Goal: Find specific page/section: Find specific page/section

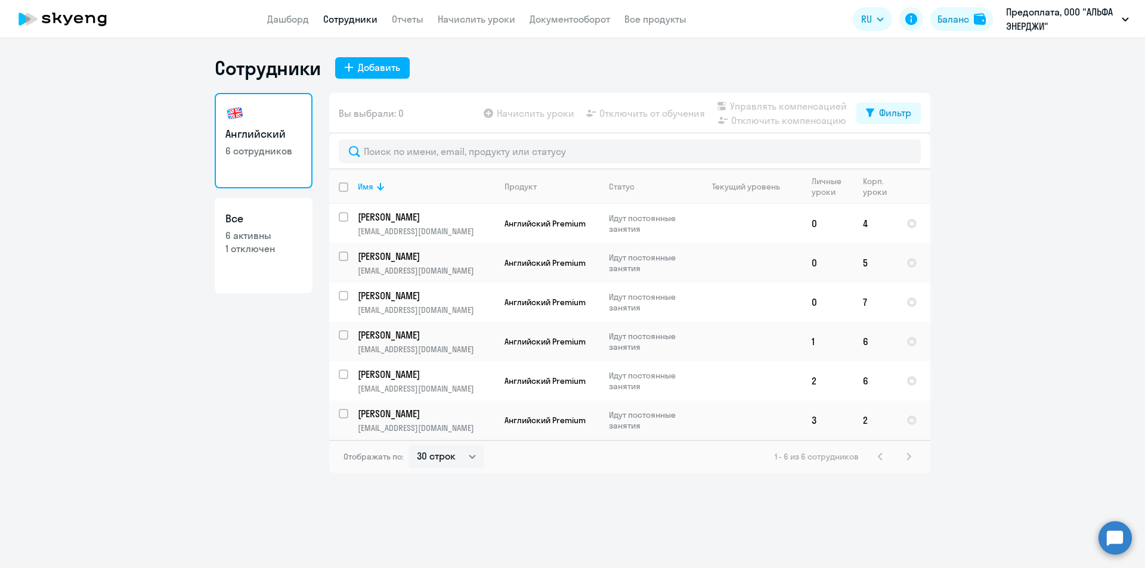
select select "30"
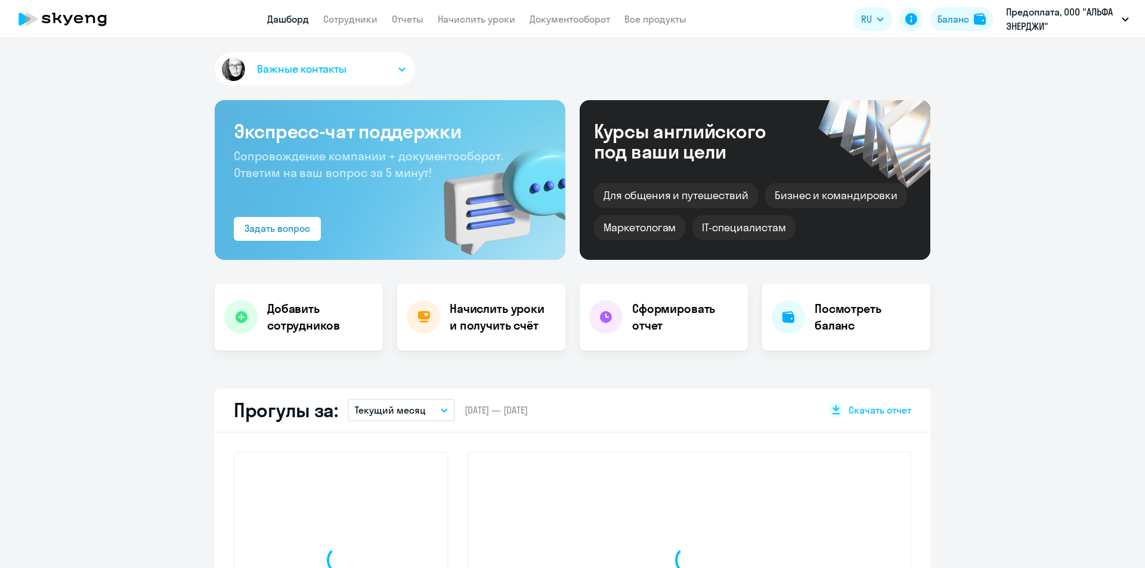
select select "30"
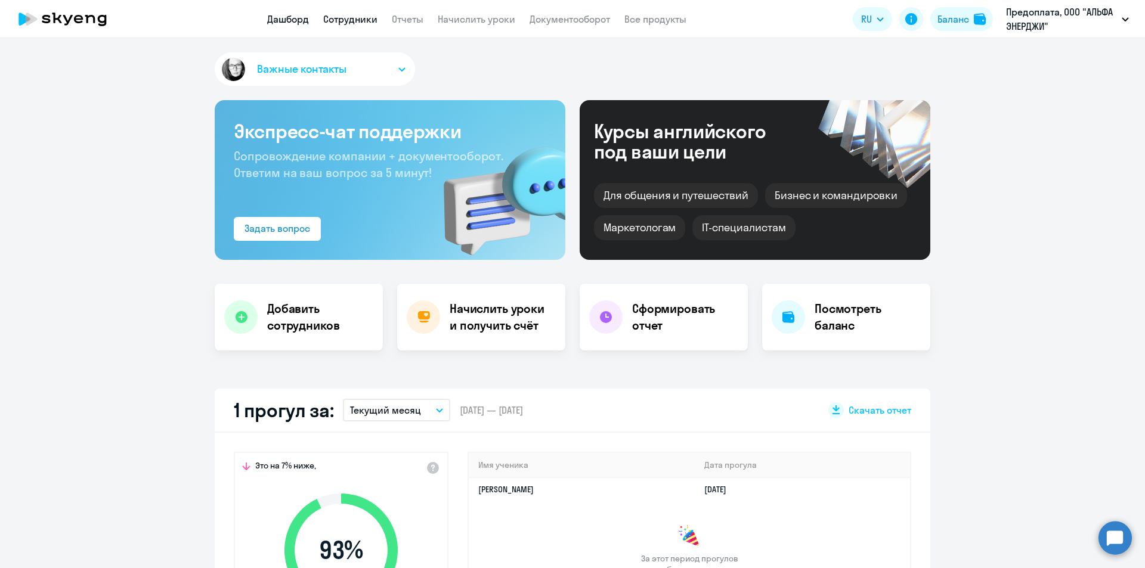
click at [356, 15] on link "Сотрудники" at bounding box center [350, 19] width 54 height 12
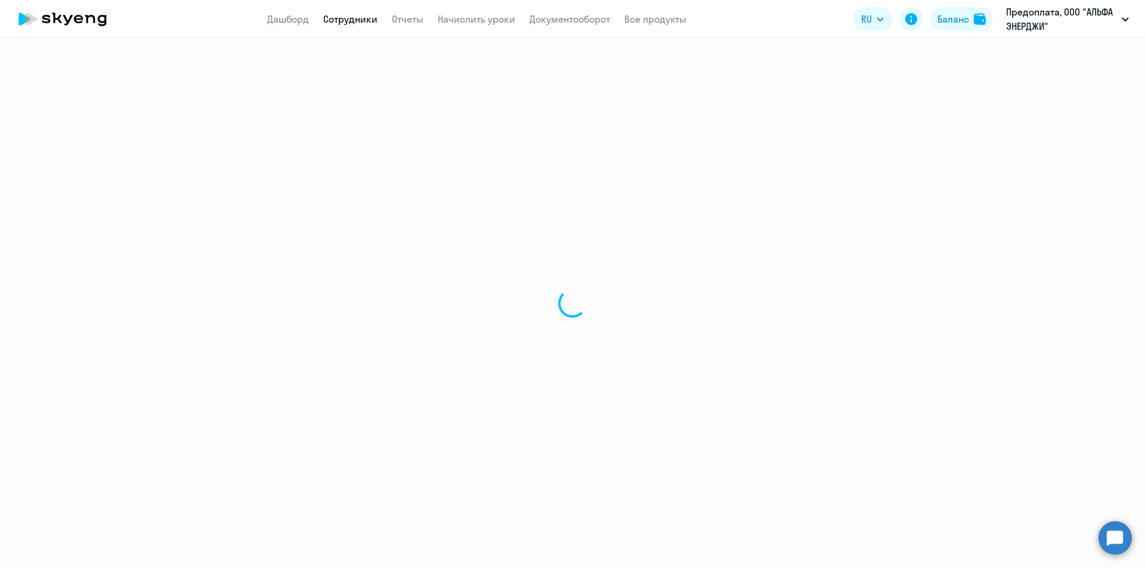
select select "30"
